Goal: Ask a question

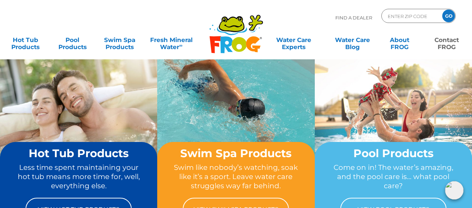
click at [448, 40] on link "Contact FROG" at bounding box center [446, 40] width 36 height 14
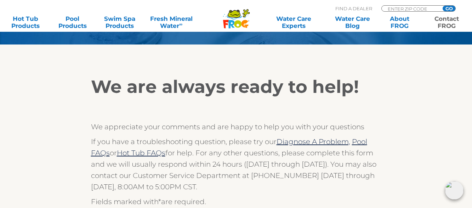
scroll to position [106, 0]
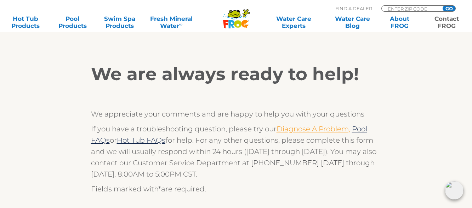
click at [294, 129] on link "Diagnose A Problem," at bounding box center [313, 129] width 74 height 8
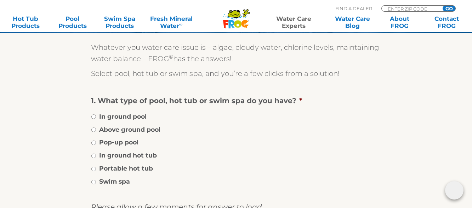
scroll to position [106, 0]
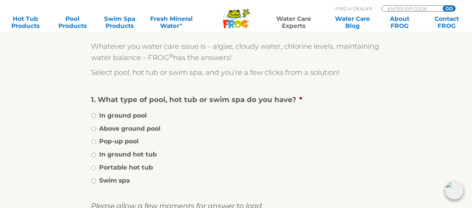
click at [125, 128] on label "Above ground pool" at bounding box center [129, 128] width 61 height 9
click at [96, 128] on input "Above ground pool" at bounding box center [93, 129] width 5 height 5
radio input "true"
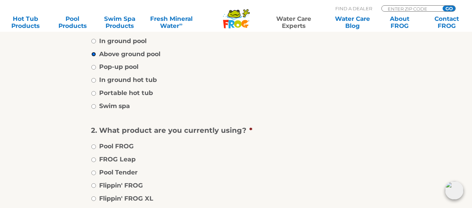
scroll to position [212, 0]
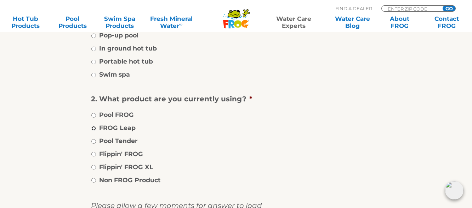
click at [93, 129] on input "FROG Leap" at bounding box center [93, 128] width 5 height 5
radio input "true"
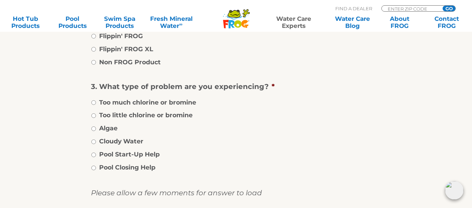
scroll to position [354, 0]
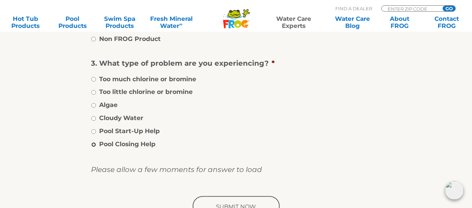
click at [93, 146] on input "Pool Closing Help" at bounding box center [93, 145] width 5 height 5
radio input "true"
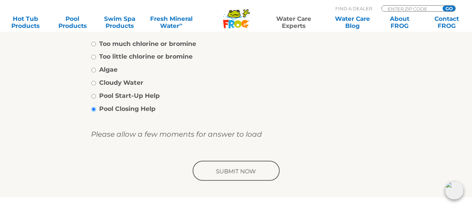
click at [231, 169] on input "image" at bounding box center [236, 171] width 90 height 23
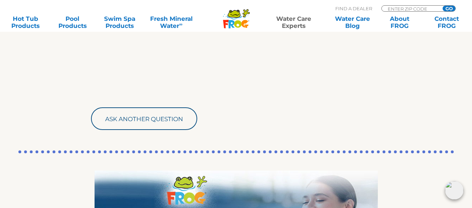
scroll to position [425, 0]
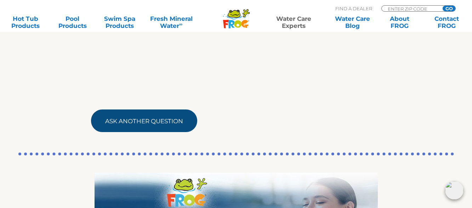
click at [146, 121] on link "Ask Another Question" at bounding box center [144, 121] width 106 height 23
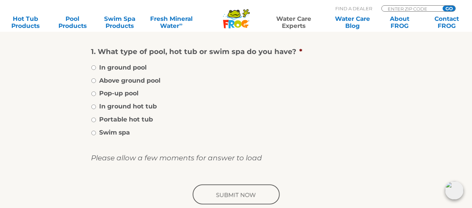
scroll to position [142, 0]
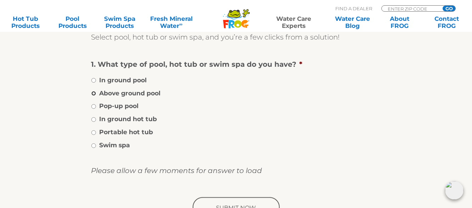
click at [94, 93] on input "Above ground pool" at bounding box center [93, 93] width 5 height 5
radio input "true"
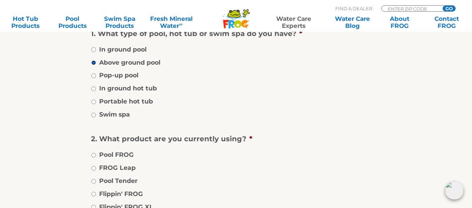
scroll to position [212, 0]
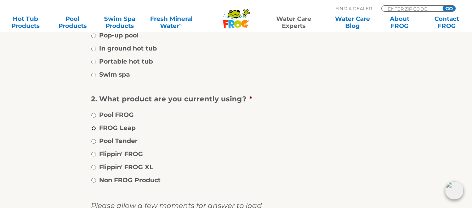
click at [93, 130] on input "FROG Leap" at bounding box center [93, 128] width 5 height 5
radio input "true"
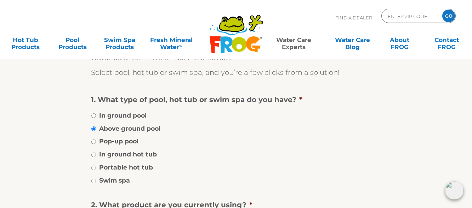
scroll to position [0, 0]
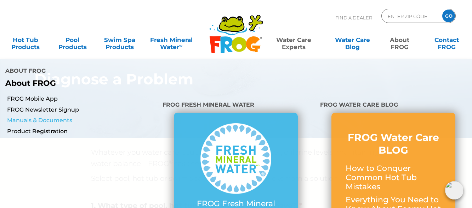
click at [11, 117] on link "Manuals & Documents" at bounding box center [82, 121] width 150 height 8
